Goal: Task Accomplishment & Management: Complete application form

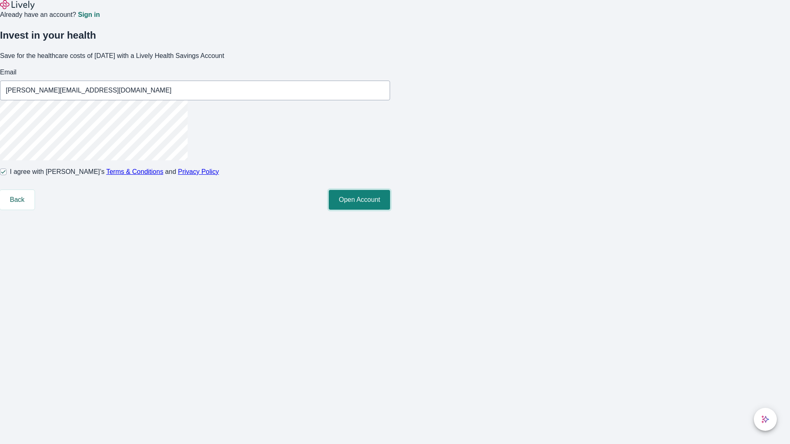
click at [390, 210] on button "Open Account" at bounding box center [359, 200] width 61 height 20
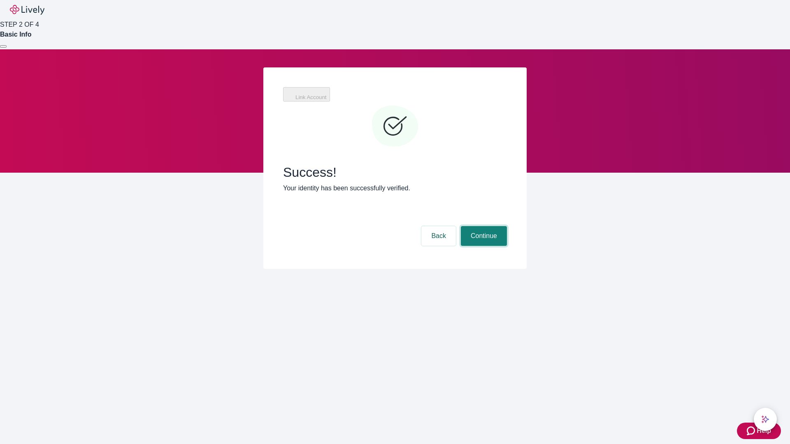
click at [483, 226] on button "Continue" at bounding box center [484, 236] width 46 height 20
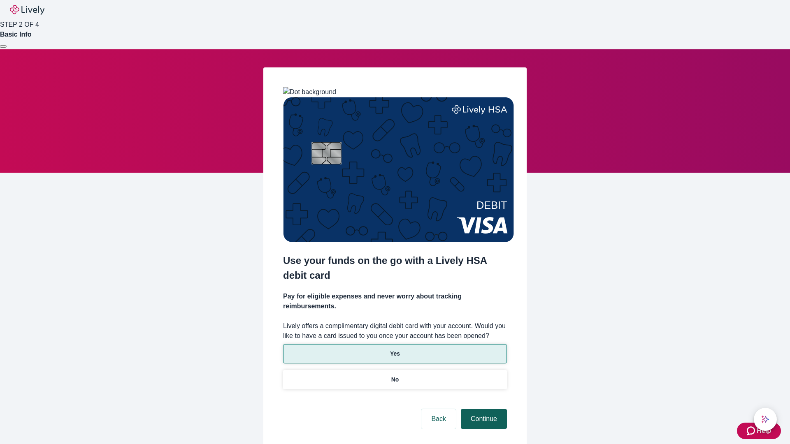
click at [394, 350] on p "Yes" at bounding box center [395, 354] width 10 height 9
click at [483, 409] on button "Continue" at bounding box center [484, 419] width 46 height 20
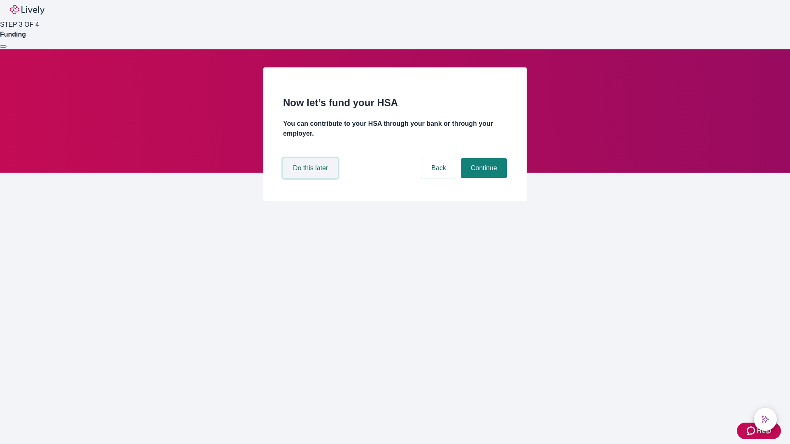
click at [311, 178] on button "Do this later" at bounding box center [310, 168] width 55 height 20
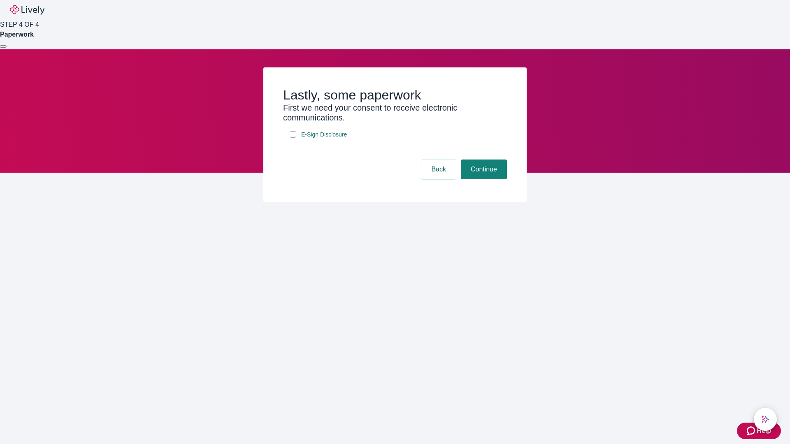
click at [293, 138] on input "E-Sign Disclosure" at bounding box center [293, 134] width 7 height 7
checkbox input "true"
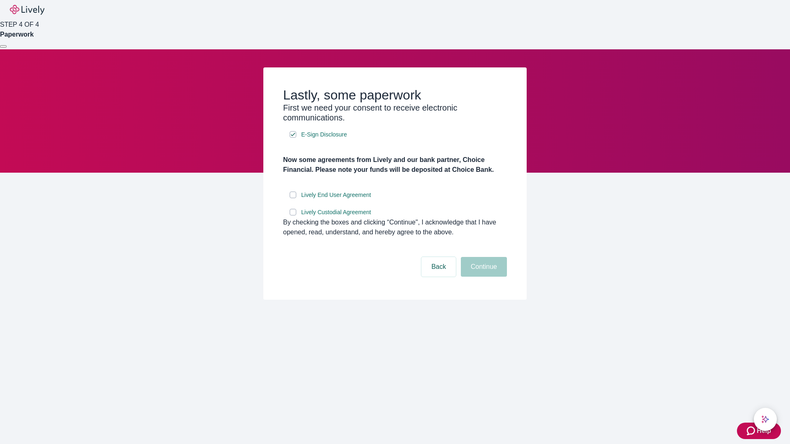
click at [293, 198] on input "Lively End User Agreement" at bounding box center [293, 195] width 7 height 7
checkbox input "true"
click at [293, 216] on input "Lively Custodial Agreement" at bounding box center [293, 212] width 7 height 7
checkbox input "true"
click at [483, 277] on button "Continue" at bounding box center [484, 267] width 46 height 20
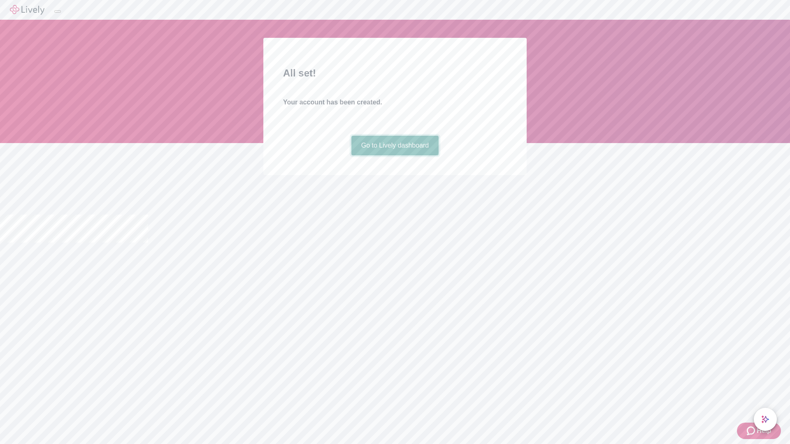
click at [394, 155] on link "Go to Lively dashboard" at bounding box center [395, 146] width 88 height 20
